Goal: Task Accomplishment & Management: Use online tool/utility

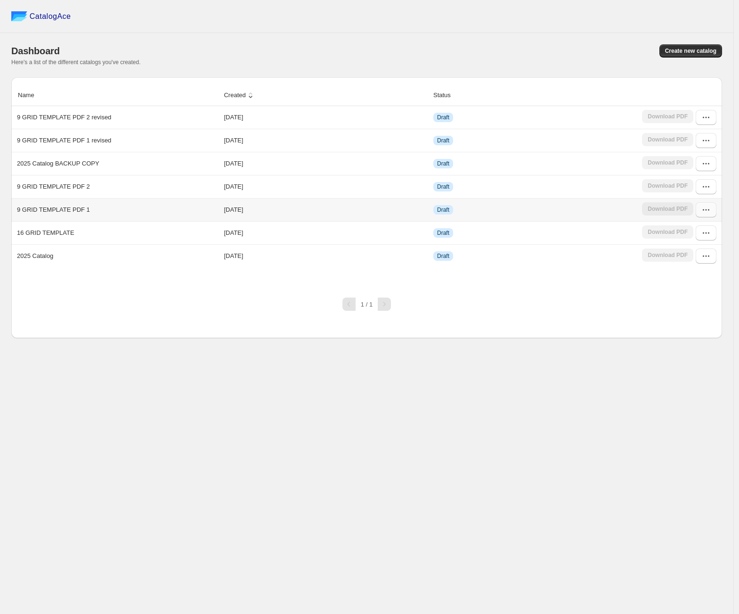
click at [705, 207] on icon "button" at bounding box center [706, 209] width 9 height 9
click at [698, 275] on span "Edit" at bounding box center [702, 278] width 49 height 9
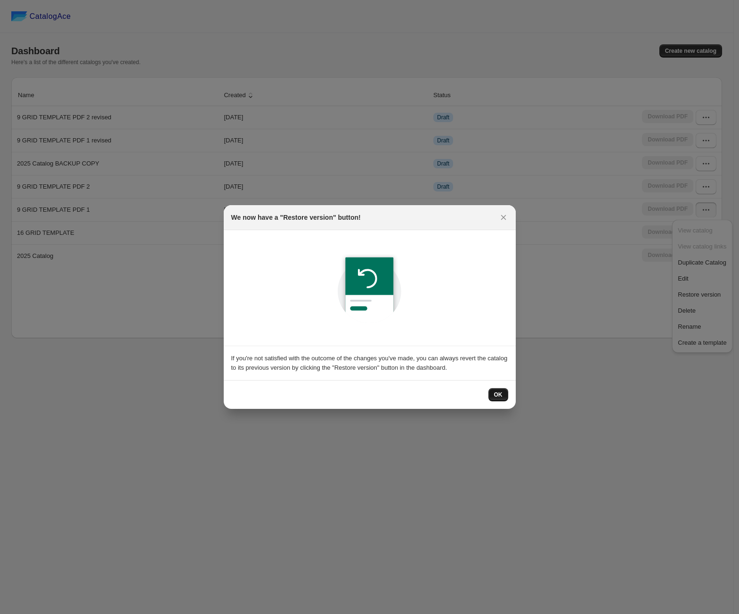
click at [490, 394] on button "OK" at bounding box center [499, 394] width 20 height 13
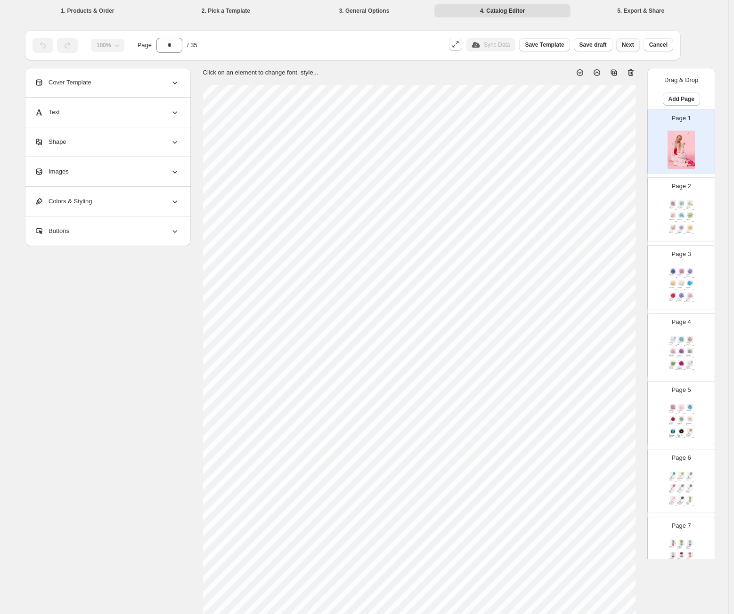
click at [629, 46] on span "Next" at bounding box center [628, 45] width 12 height 8
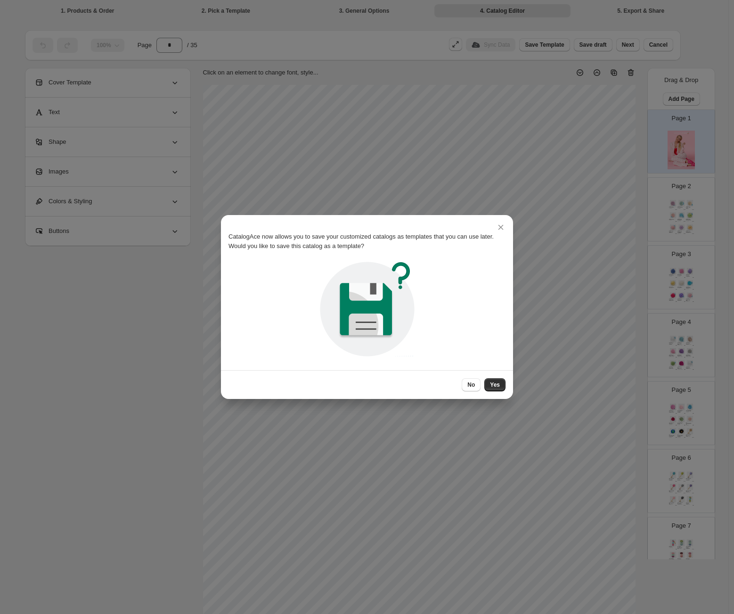
click at [491, 392] on div "No Yes" at bounding box center [367, 384] width 292 height 29
click at [492, 386] on span "Yes" at bounding box center [495, 385] width 10 height 8
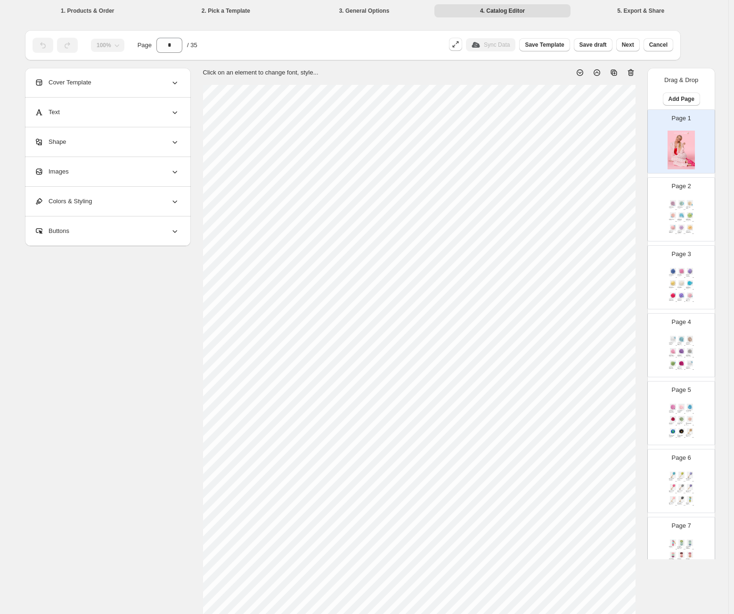
click at [683, 219] on div "Chiffon Dreamy Bath Sponge - BLUE / SWIRLS SKU: 11021BS" at bounding box center [682, 220] width 8 height 2
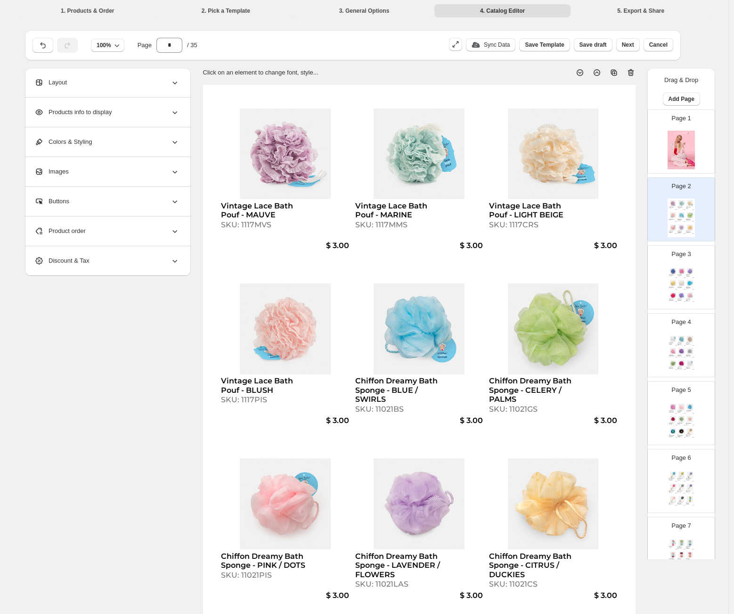
click at [695, 269] on div "Page 3 Net Pumpkin Sponge - BLUE SKU: 11016BS $ 1.00 Net Pumpkin Sponge - PINK …" at bounding box center [677, 273] width 59 height 63
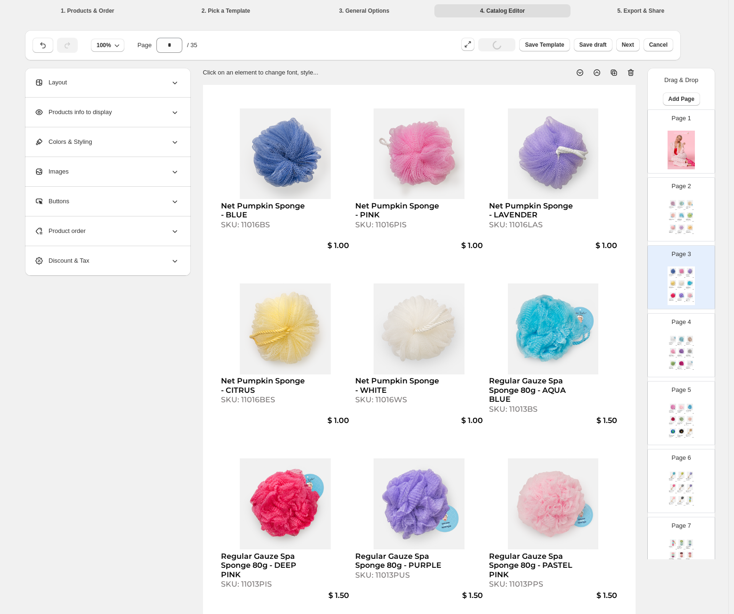
click at [668, 345] on div "Regular Gauze Spa Sponge 80g - WHITE SKU: 11013WS $ 1.50 Jumbo Gauze Spa Sponge…" at bounding box center [681, 353] width 27 height 39
type input "*"
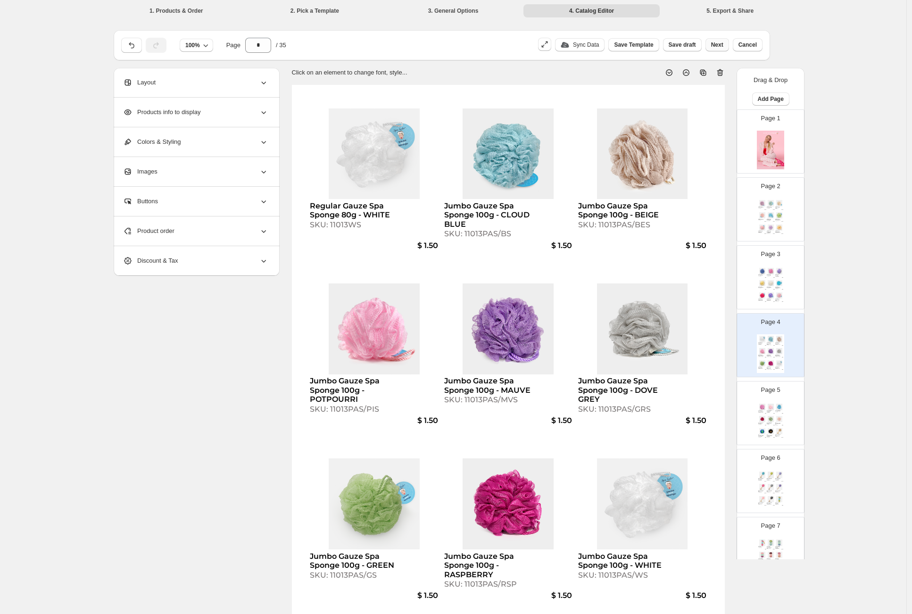
click at [714, 45] on span "Next" at bounding box center [717, 45] width 12 height 8
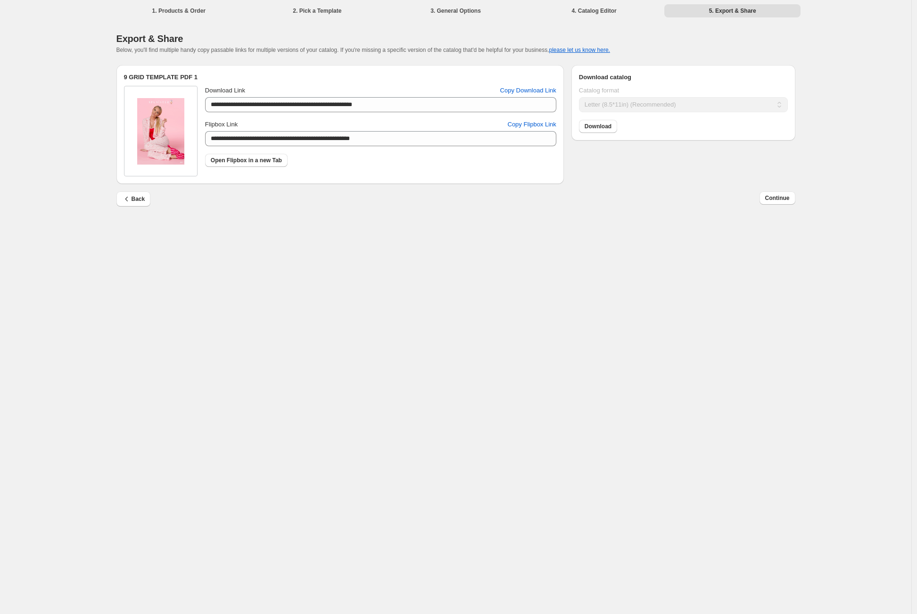
click at [606, 117] on div "Download" at bounding box center [681, 124] width 213 height 17
click at [605, 121] on link "Download" at bounding box center [598, 126] width 38 height 13
click at [138, 199] on span "Back" at bounding box center [133, 198] width 23 height 9
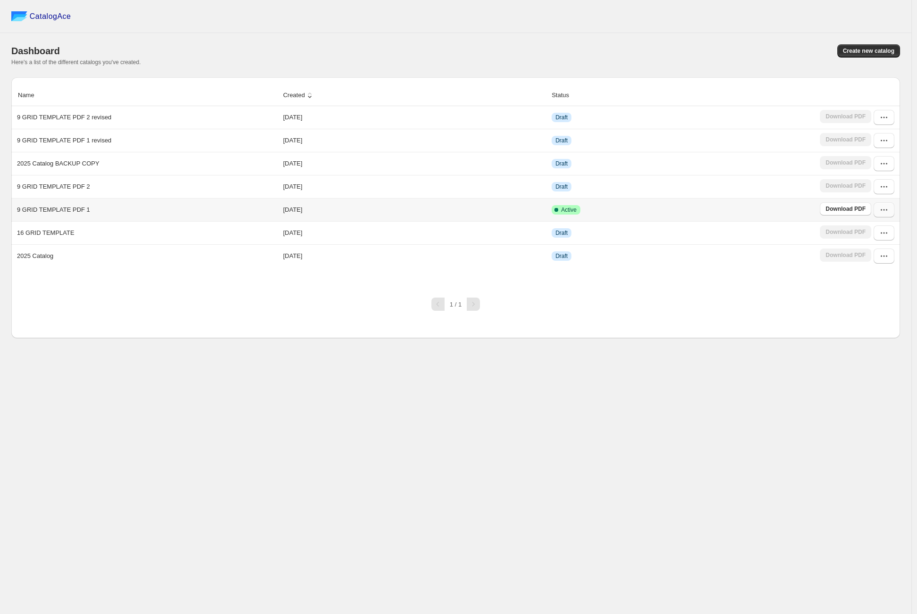
click at [881, 208] on icon "button" at bounding box center [883, 209] width 9 height 9
click at [880, 276] on span "Edit" at bounding box center [879, 278] width 49 height 9
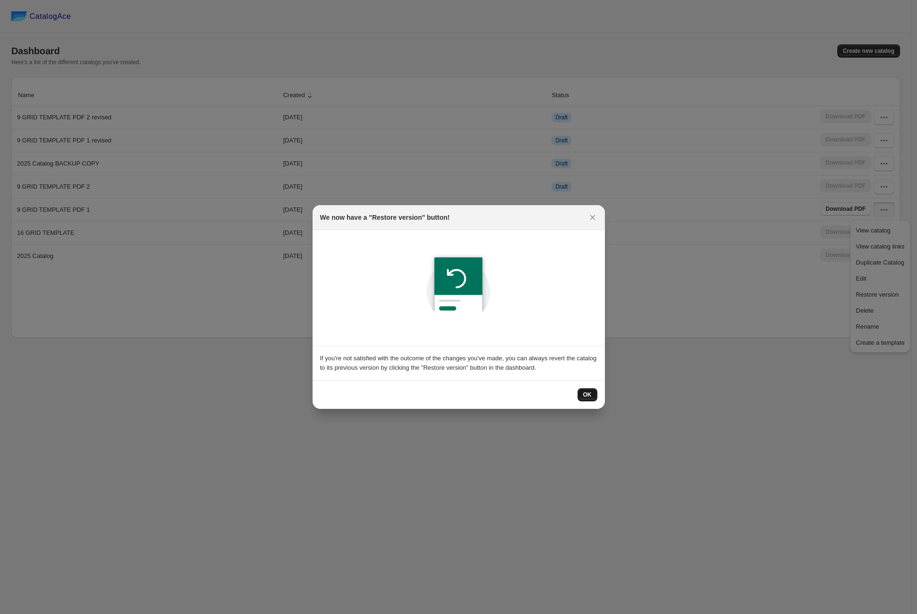
click at [590, 394] on span "OK" at bounding box center [587, 395] width 8 height 8
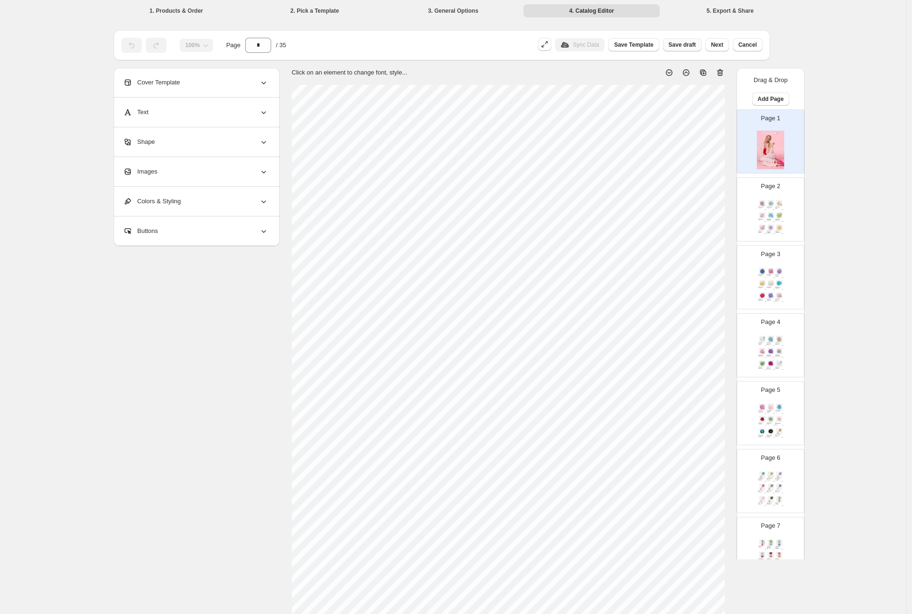
click at [689, 44] on span "Save draft" at bounding box center [681, 45] width 27 height 8
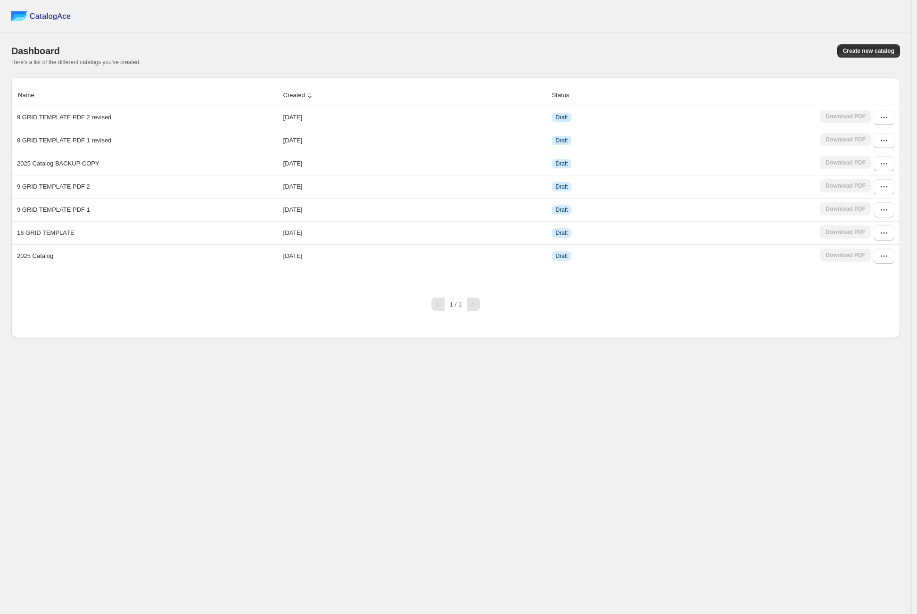
click at [582, 22] on div "CatalogAce" at bounding box center [455, 16] width 911 height 33
click at [891, 210] on button "button" at bounding box center [883, 209] width 21 height 15
click at [867, 280] on span "Edit" at bounding box center [879, 278] width 49 height 9
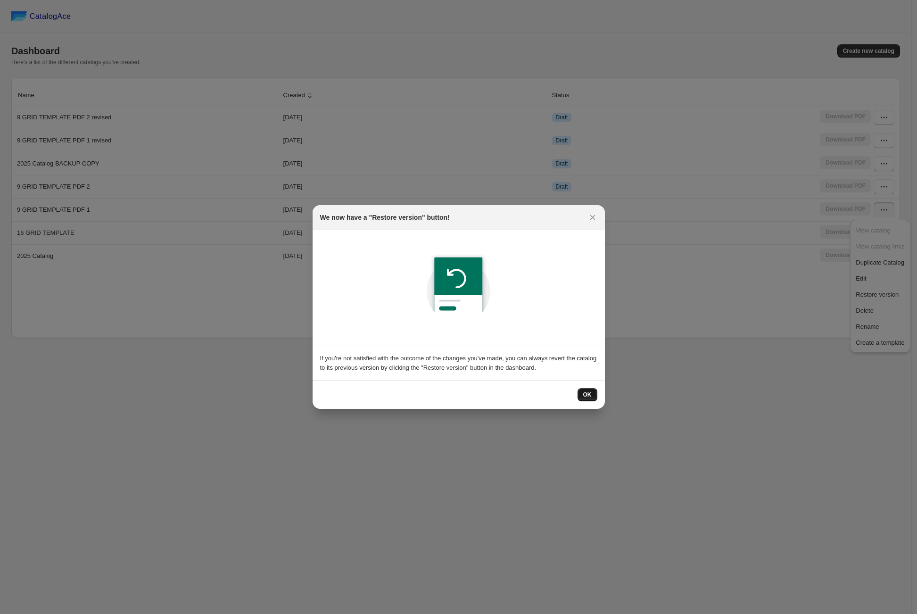
click at [582, 394] on button "OK" at bounding box center [587, 394] width 20 height 13
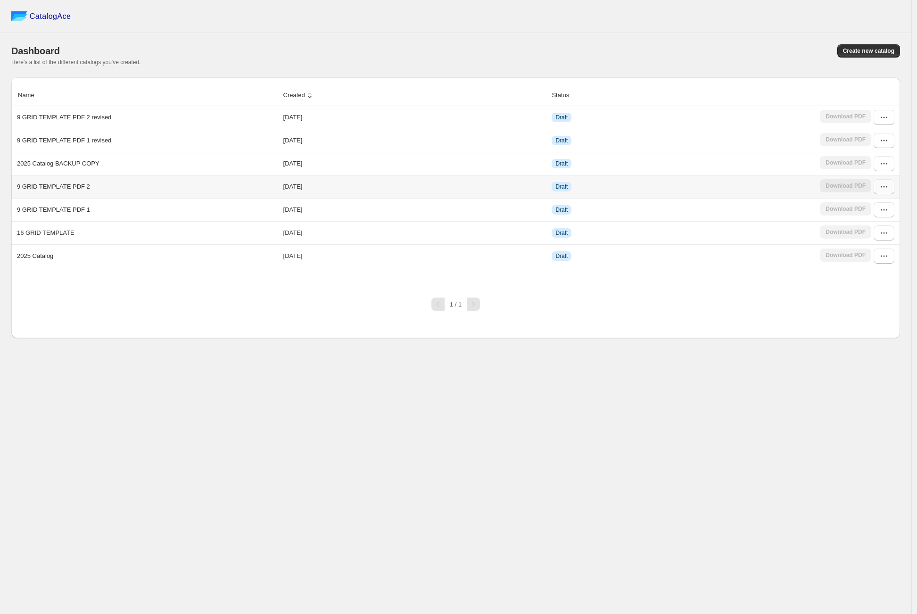
click at [884, 189] on icon "button" at bounding box center [883, 186] width 9 height 9
click at [873, 259] on span "Edit" at bounding box center [879, 255] width 49 height 9
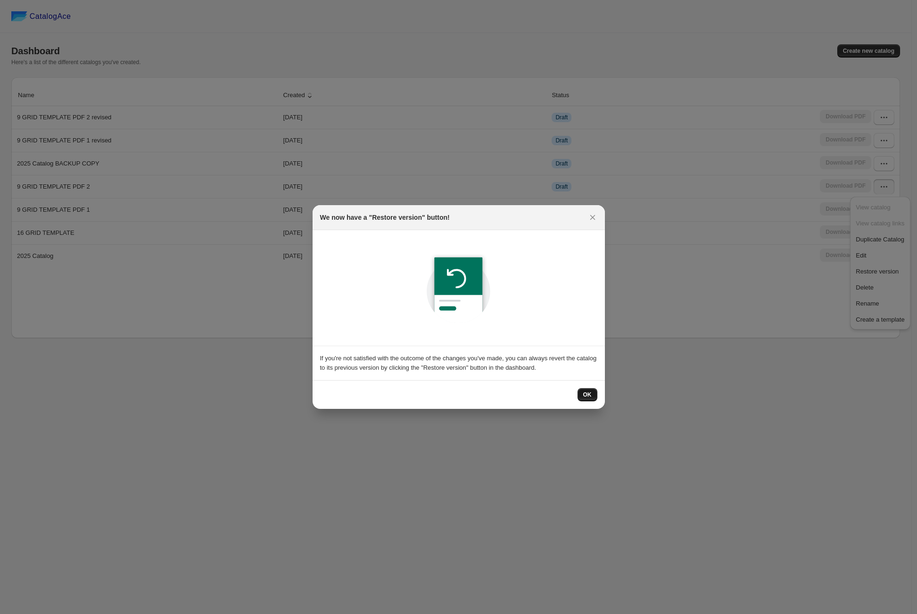
click at [591, 396] on span "OK" at bounding box center [587, 395] width 8 height 8
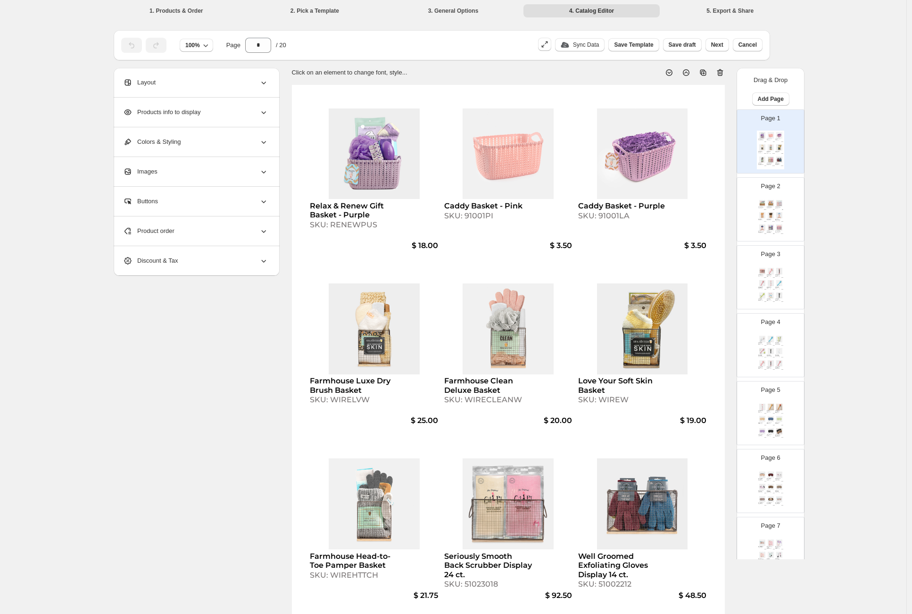
click at [369, 209] on div "Relax & Renew Gift Basket - Purple" at bounding box center [354, 210] width 88 height 18
select select "**********"
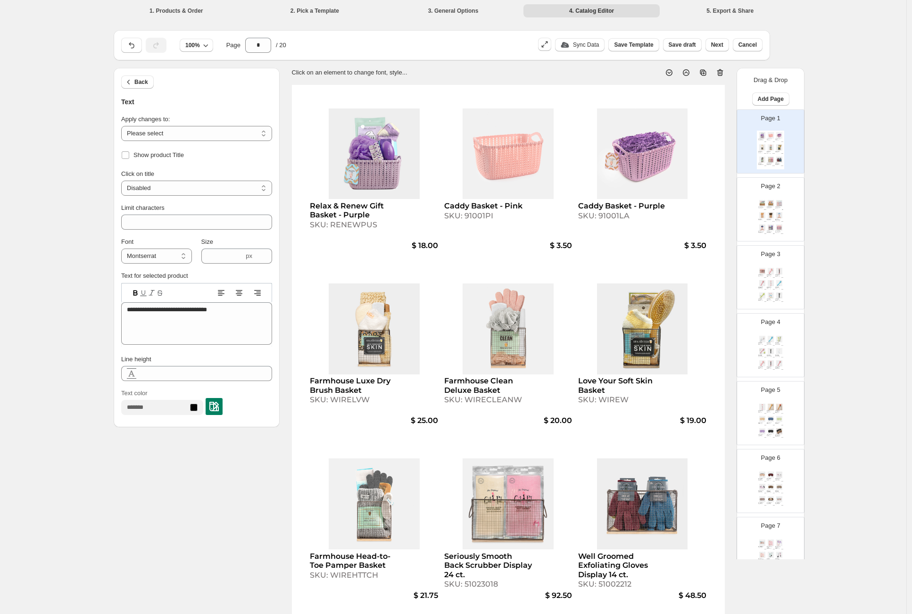
click at [68, 388] on div "**********" at bounding box center [453, 341] width 906 height 683
click at [851, 98] on div "**********" at bounding box center [453, 341] width 906 height 683
